Goal: Information Seeking & Learning: Check status

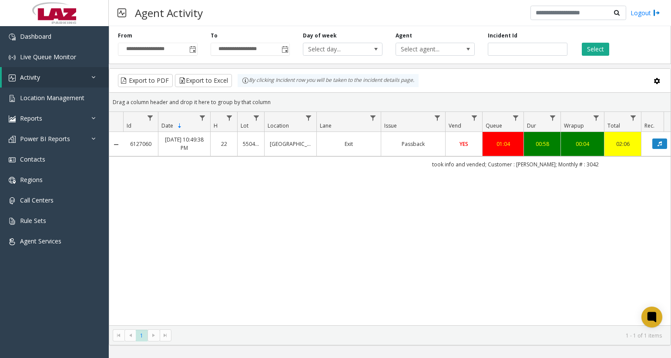
click at [640, 46] on div "Select" at bounding box center [620, 44] width 93 height 24
click at [524, 47] on input "number" at bounding box center [528, 49] width 80 height 13
paste input "*******"
type input "*******"
click at [591, 50] on button "Select" at bounding box center [595, 49] width 27 height 13
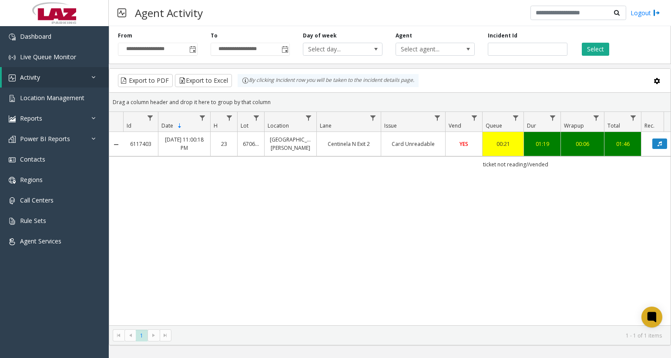
click at [642, 151] on td "Data table" at bounding box center [659, 144] width 37 height 24
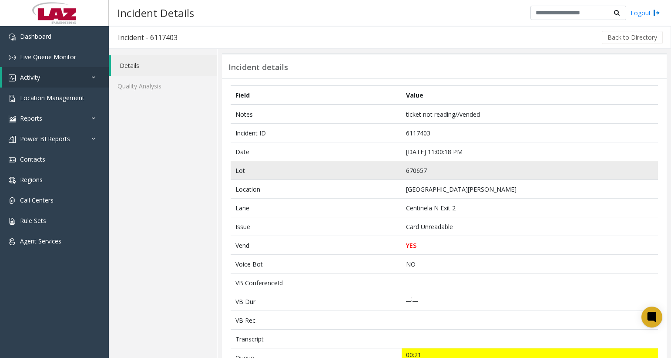
click at [421, 166] on td "670657" at bounding box center [530, 170] width 256 height 19
drag, startPoint x: 421, startPoint y: 166, endPoint x: 420, endPoint y: 170, distance: 4.5
copy td "670657"
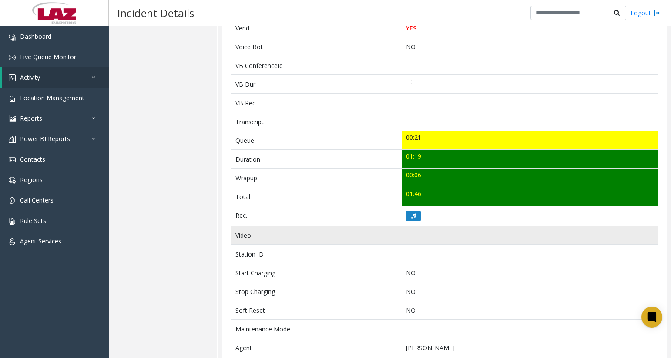
scroll to position [218, 0]
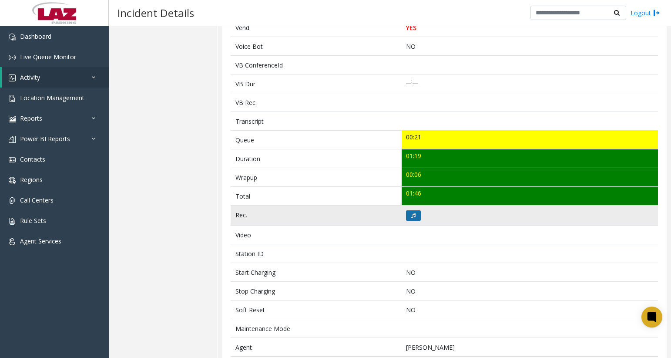
click at [411, 215] on icon at bounding box center [413, 215] width 4 height 5
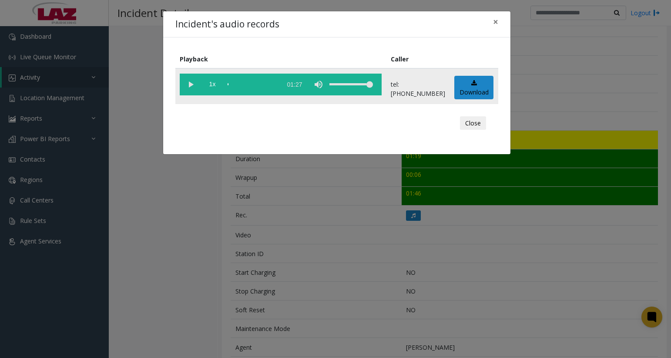
click at [189, 86] on vg-play-pause at bounding box center [191, 85] width 22 height 22
click at [194, 85] on vg-play-pause at bounding box center [191, 85] width 22 height 22
click at [191, 84] on vg-play-pause at bounding box center [191, 85] width 22 height 22
click at [537, 129] on div "Incident's audio records × Playback Caller 1x 01:27 tel:[PHONE_NUMBER] Download…" at bounding box center [335, 179] width 671 height 358
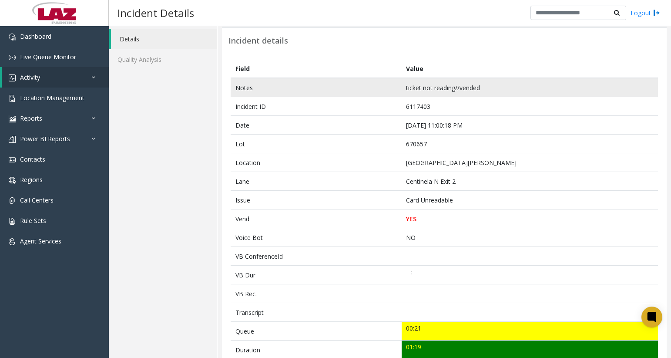
scroll to position [0, 0]
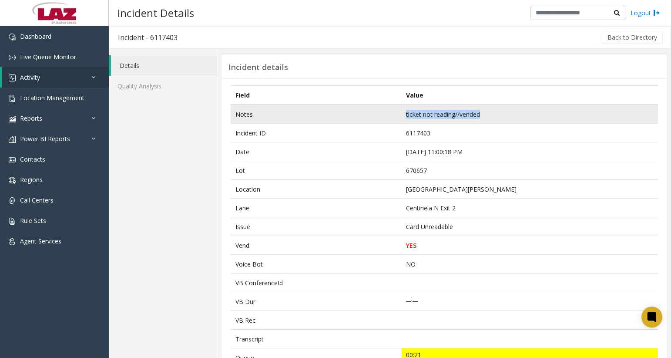
drag, startPoint x: 401, startPoint y: 116, endPoint x: 486, endPoint y: 120, distance: 84.5
click at [486, 120] on td "ticket not reading//vended" at bounding box center [530, 113] width 256 height 19
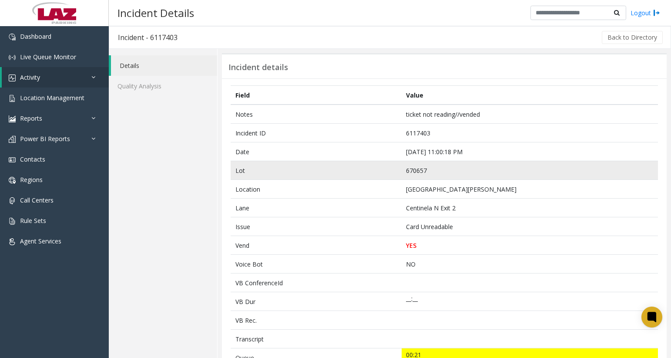
click at [416, 171] on td "670657" at bounding box center [530, 170] width 256 height 19
copy td "670657"
